Goal: Transaction & Acquisition: Book appointment/travel/reservation

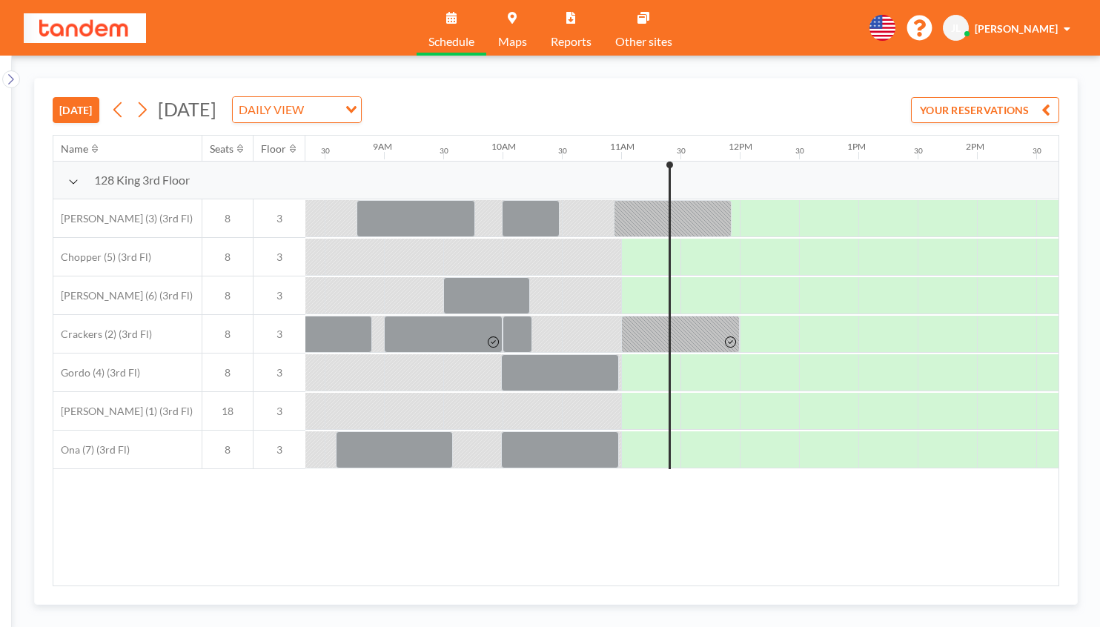
scroll to position [0, 1012]
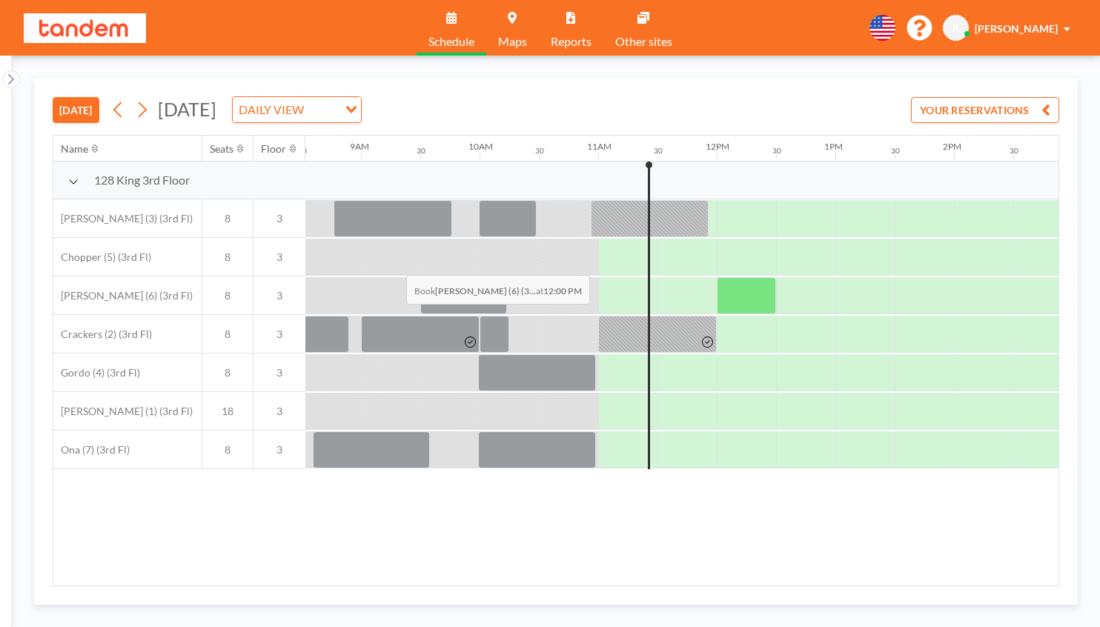
click at [717, 277] on div at bounding box center [746, 295] width 59 height 37
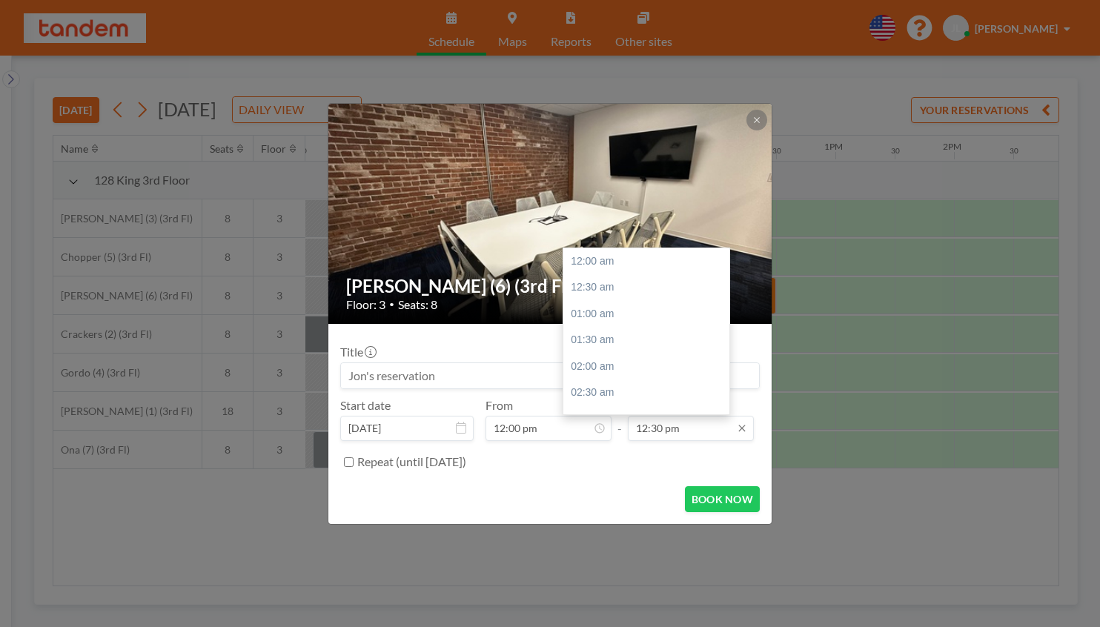
scroll to position [591, 0]
click at [614, 395] on div "02:00 pm" at bounding box center [650, 408] width 174 height 27
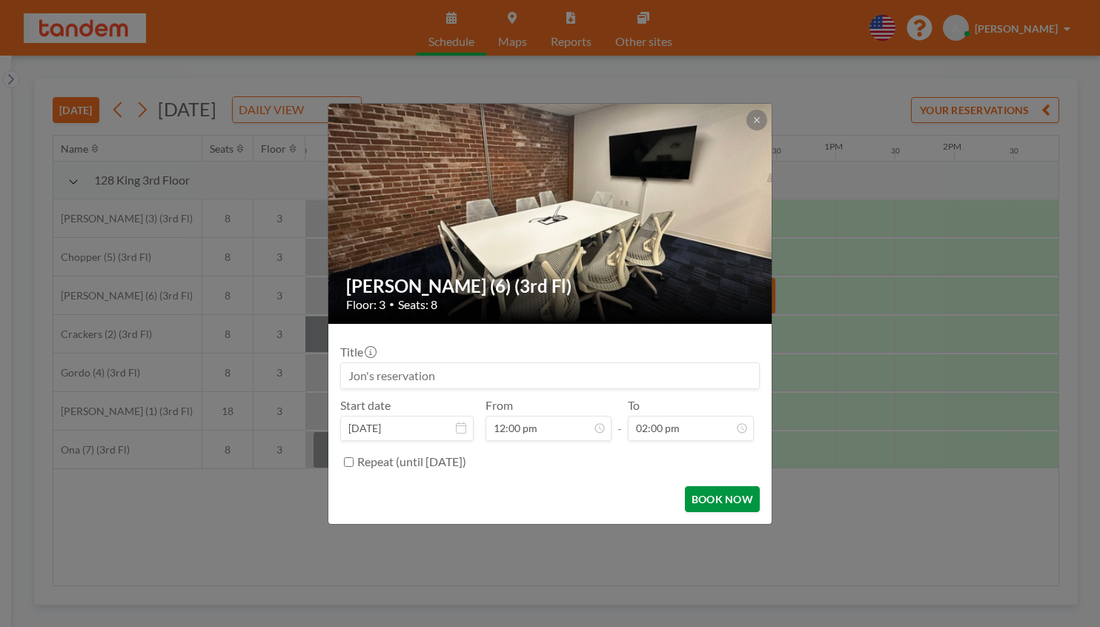
scroll to position [663, 0]
click at [698, 486] on button "BOOK NOW" at bounding box center [722, 499] width 75 height 26
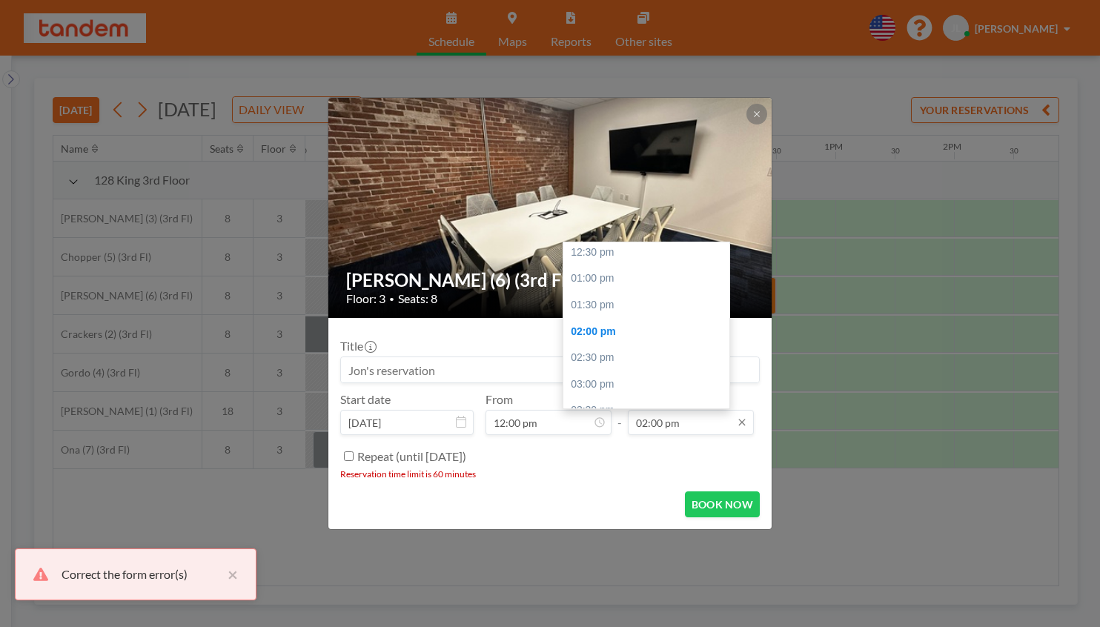
click at [646, 410] on input "02:00 pm" at bounding box center [691, 422] width 126 height 25
click at [607, 327] on div "01:00 pm" at bounding box center [650, 340] width 174 height 27
type input "01:00 pm"
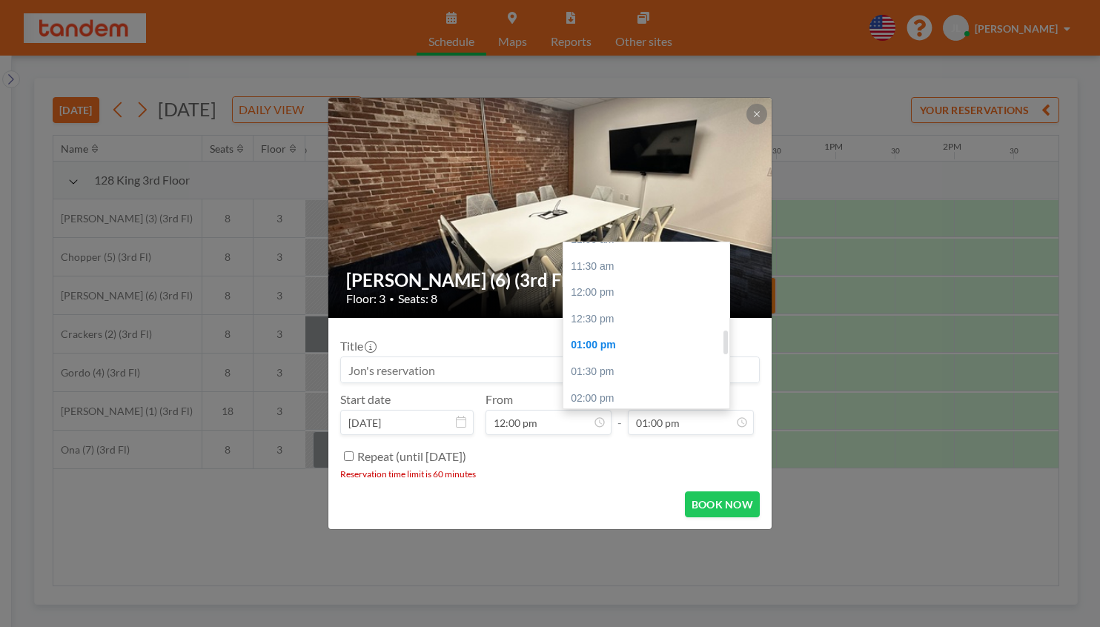
scroll to position [586, 0]
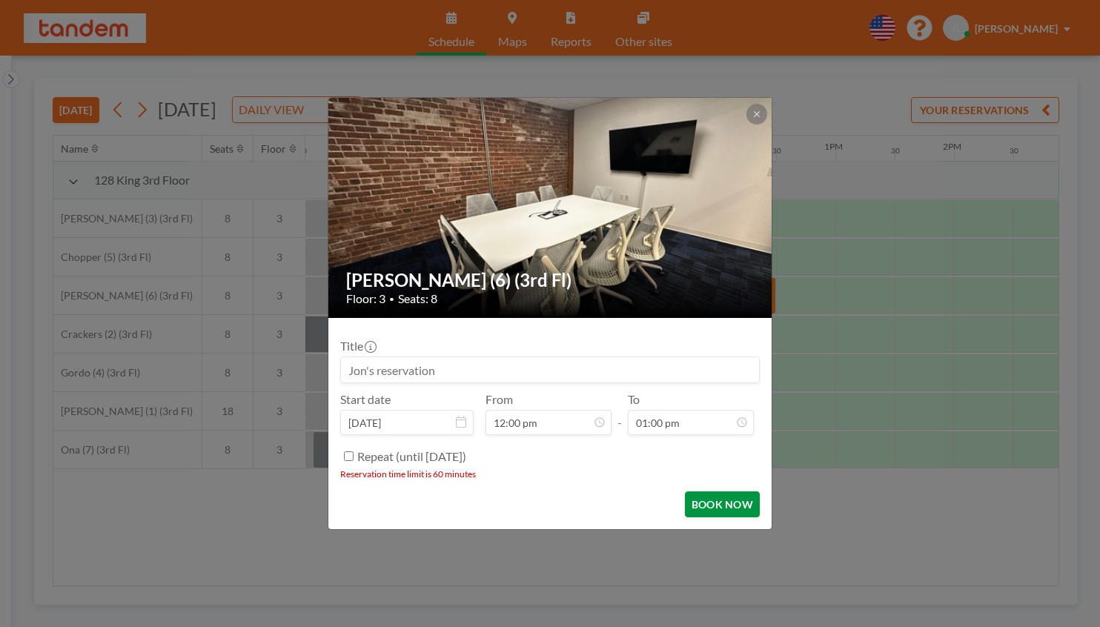
click at [685, 491] on button "BOOK NOW" at bounding box center [722, 504] width 75 height 26
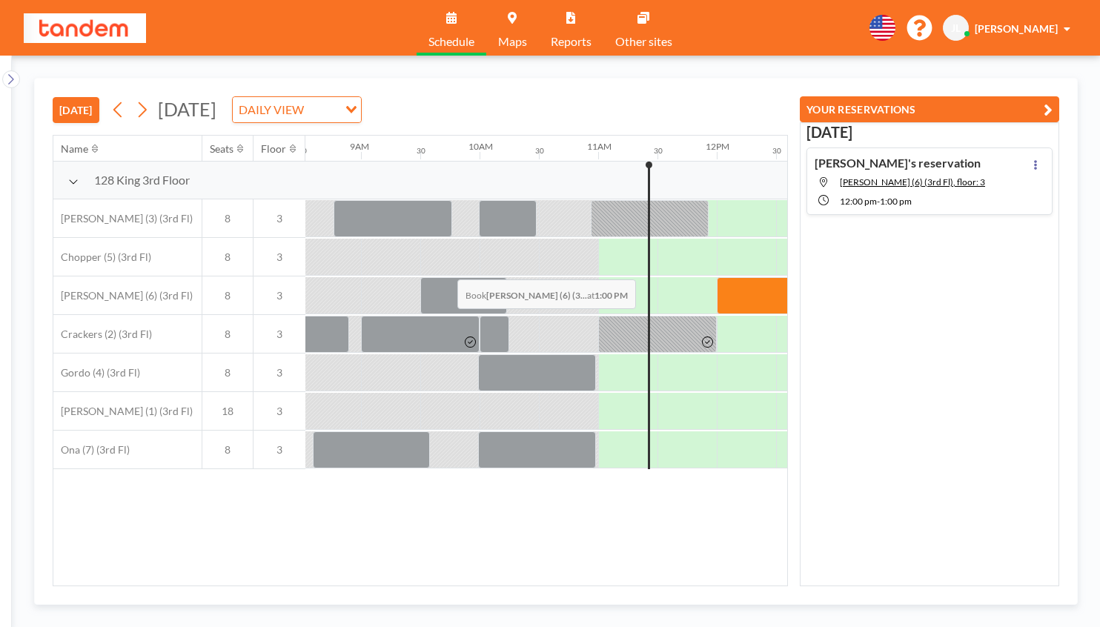
click at [835, 277] on div at bounding box center [864, 295] width 59 height 37
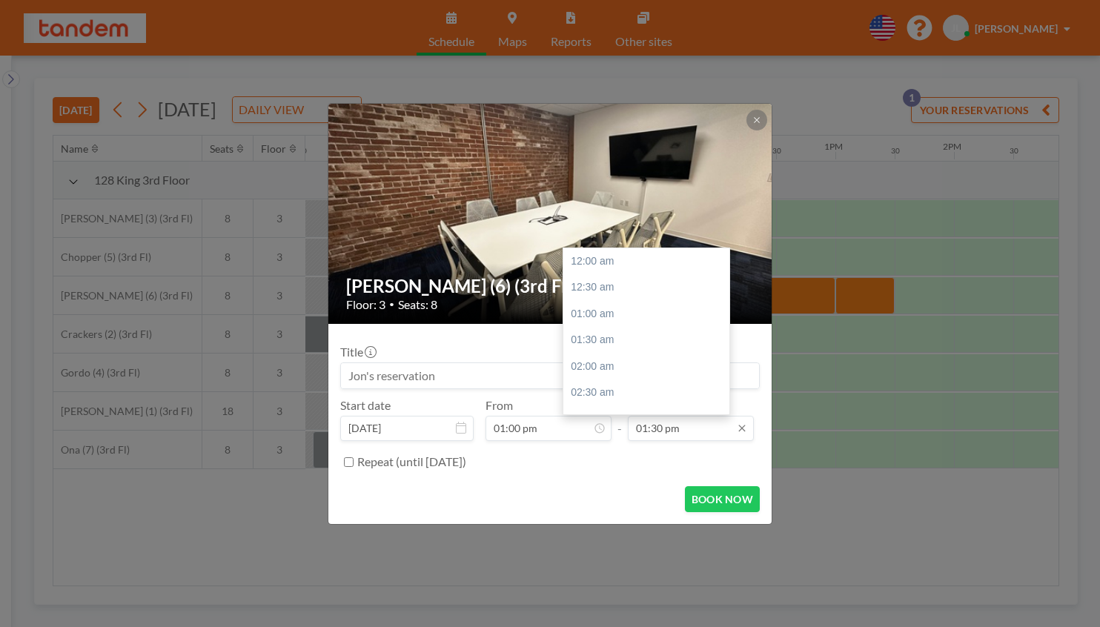
scroll to position [639, 0]
click at [664, 416] on input "01:30 pm" at bounding box center [691, 428] width 126 height 25
click at [595, 348] on div "02:00 pm" at bounding box center [650, 361] width 174 height 27
type input "02:00 pm"
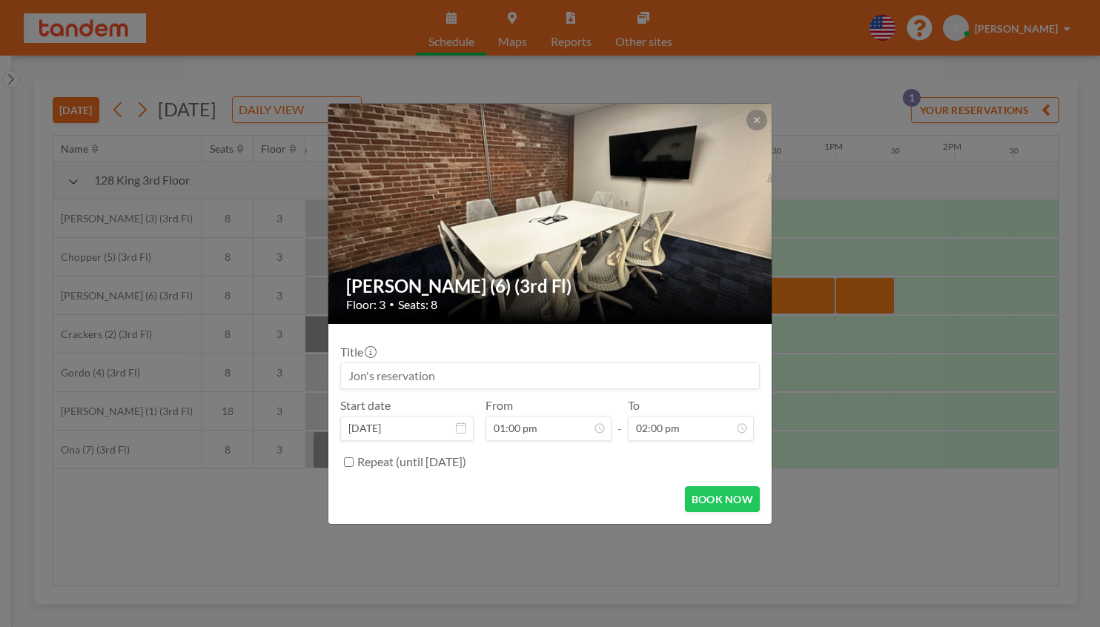
scroll to position [663, 0]
click at [686, 486] on button "BOOK NOW" at bounding box center [722, 499] width 75 height 26
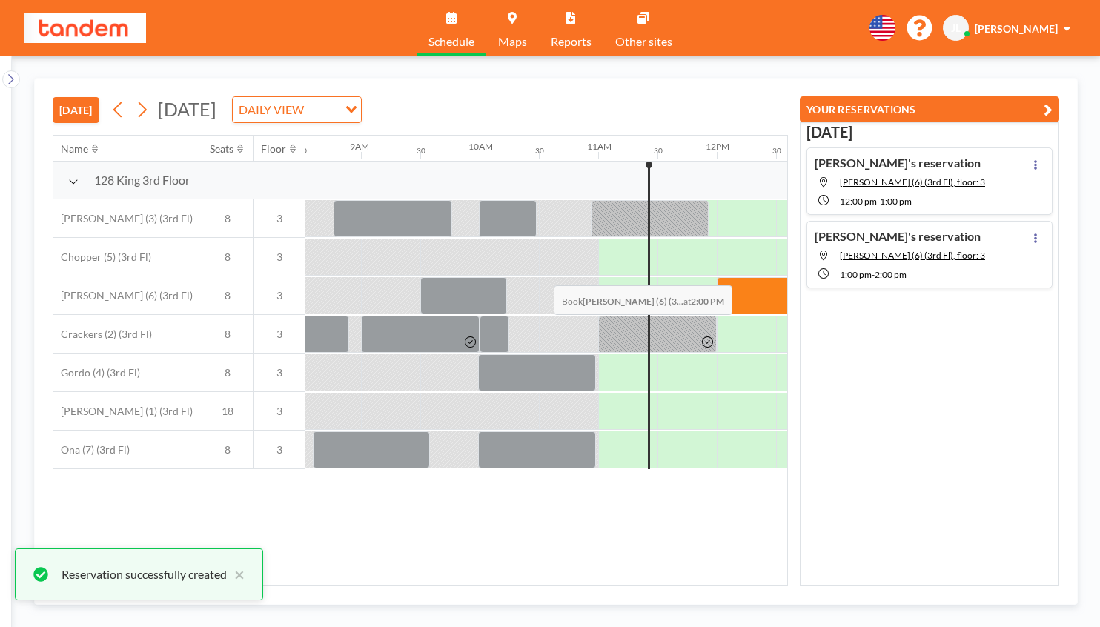
click at [954, 277] on div at bounding box center [983, 295] width 59 height 37
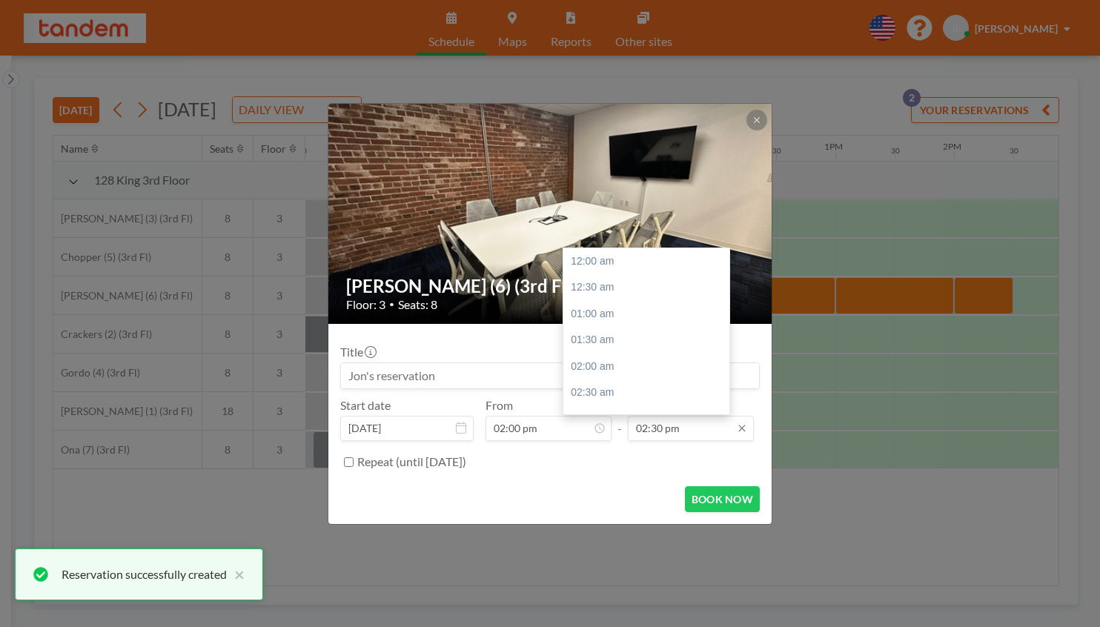
scroll to position [686, 0]
click at [662, 416] on input "02:30 pm" at bounding box center [691, 428] width 126 height 25
click at [588, 353] on div "03:00 pm" at bounding box center [650, 366] width 174 height 27
type input "03:00 pm"
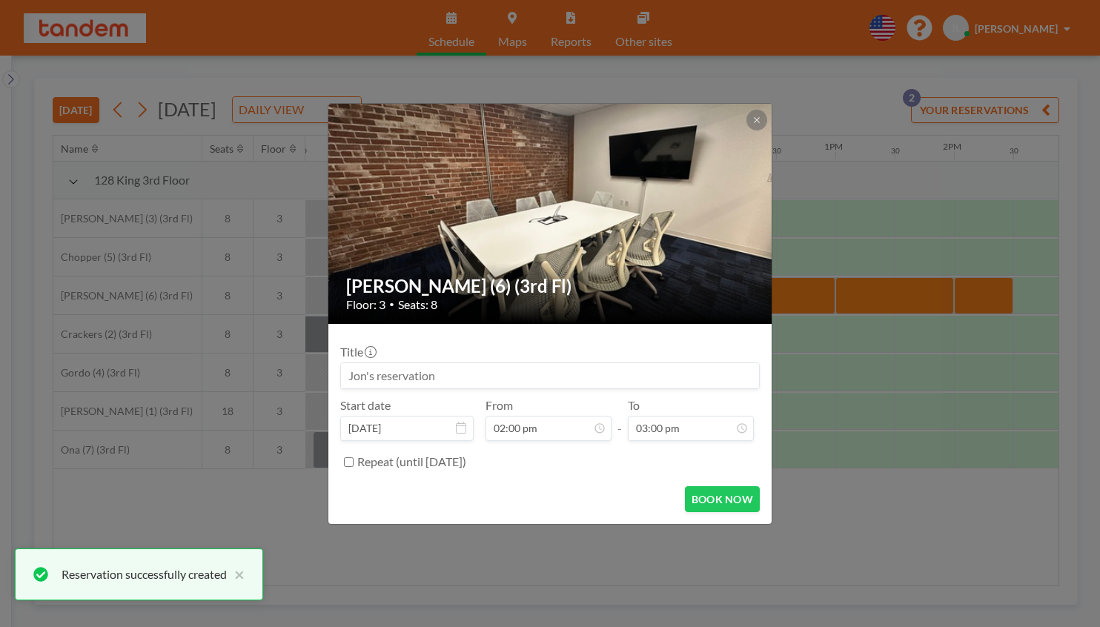
scroll to position [710, 0]
click at [685, 486] on button "BOOK NOW" at bounding box center [722, 499] width 75 height 26
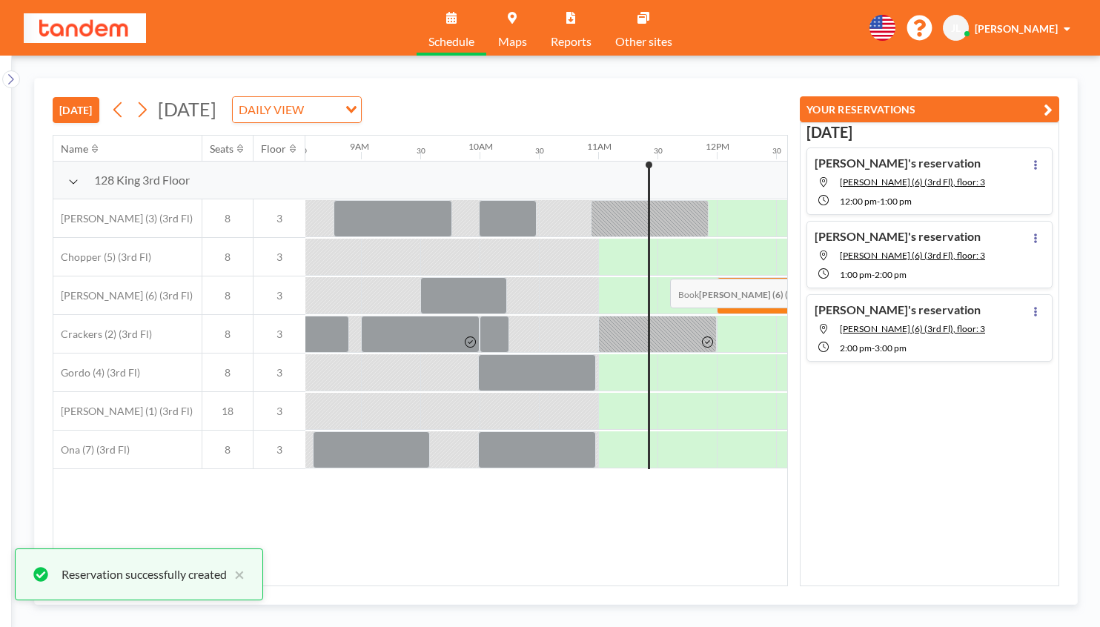
click at [1073, 277] on div at bounding box center [1102, 295] width 59 height 37
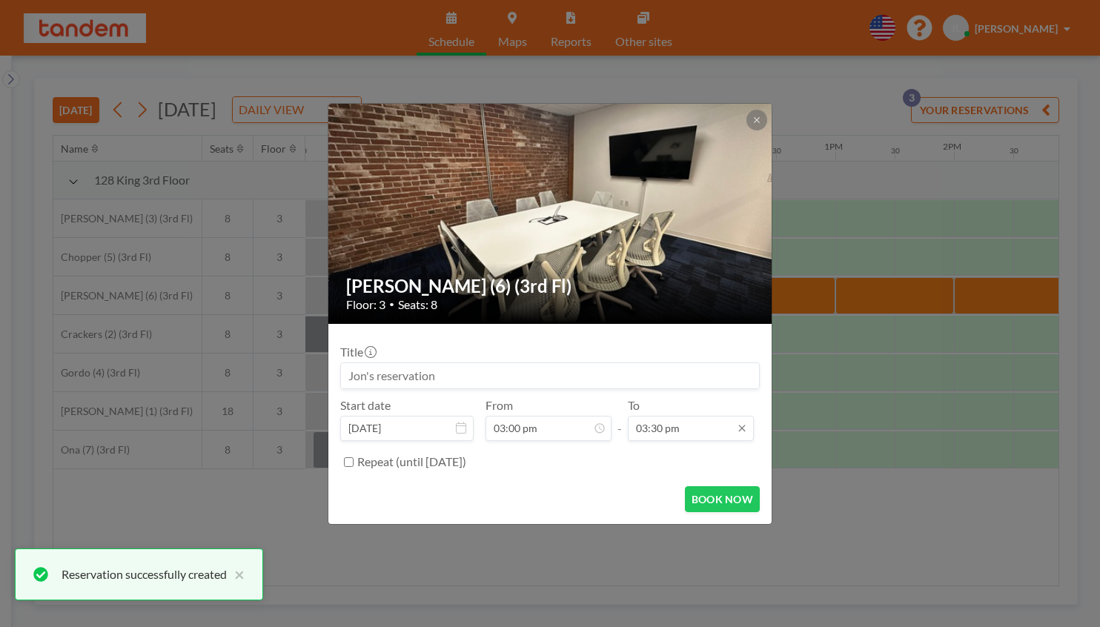
scroll to position [734, 0]
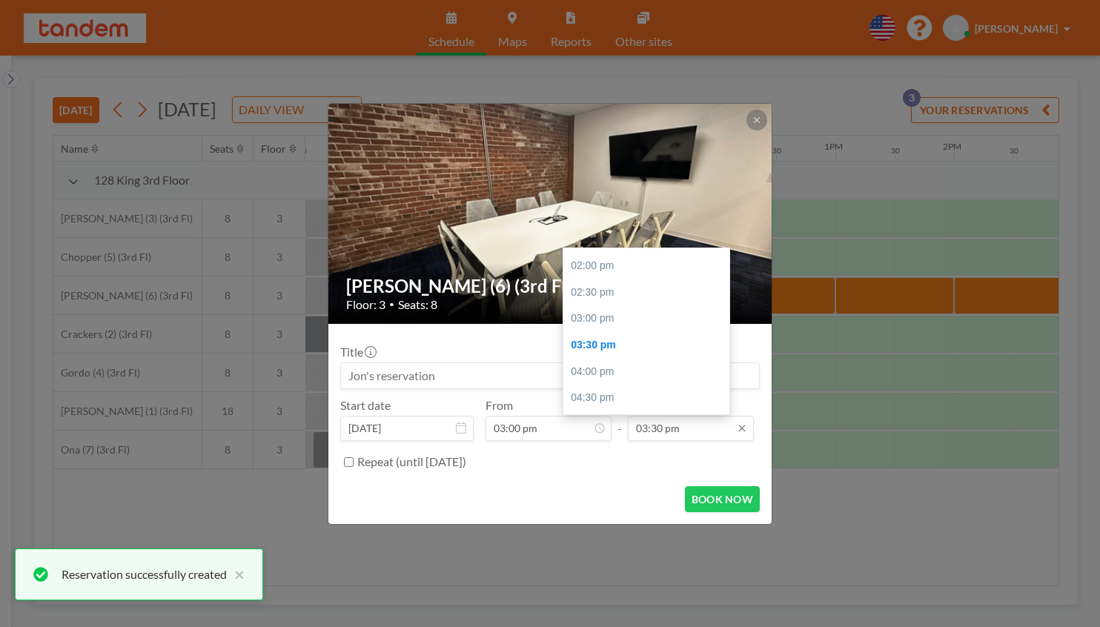
click at [645, 416] on input "03:30 pm" at bounding box center [691, 428] width 126 height 25
click at [586, 359] on div "04:00 pm" at bounding box center [650, 372] width 174 height 27
type input "04:00 pm"
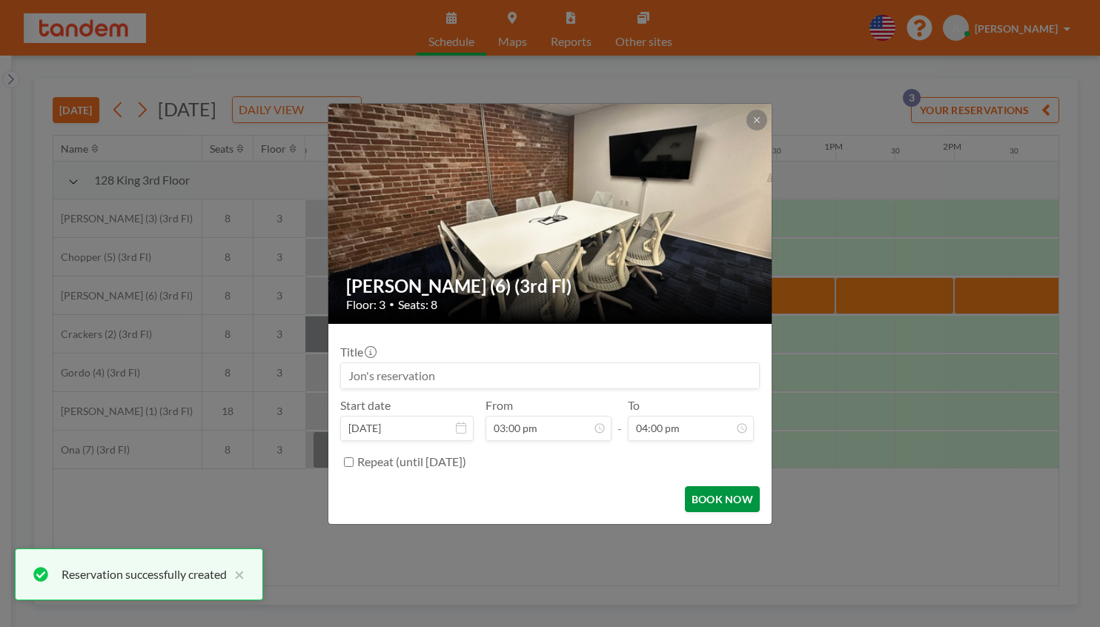
scroll to position [758, 0]
click at [685, 486] on button "BOOK NOW" at bounding box center [722, 499] width 75 height 26
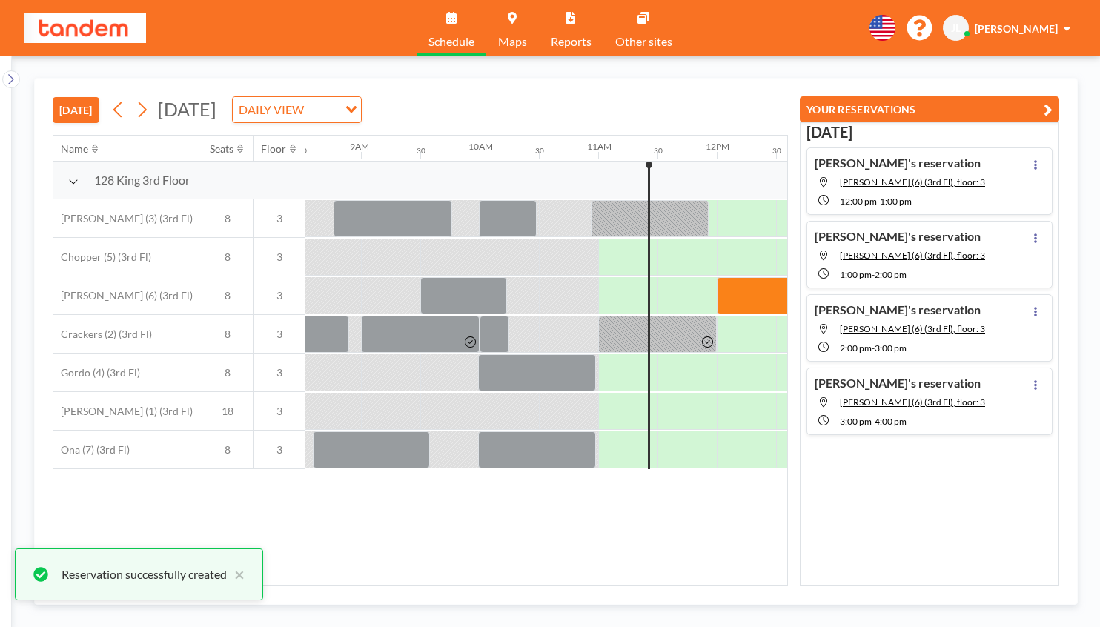
click at [544, 465] on div "Name Seats Floor 12AM 30 1AM 30 2AM 30 3AM 30 4AM 30 5AM 30 6AM 30 7AM 30 8AM 3…" at bounding box center [420, 361] width 734 height 450
